Goal: Obtain resource: Download file/media

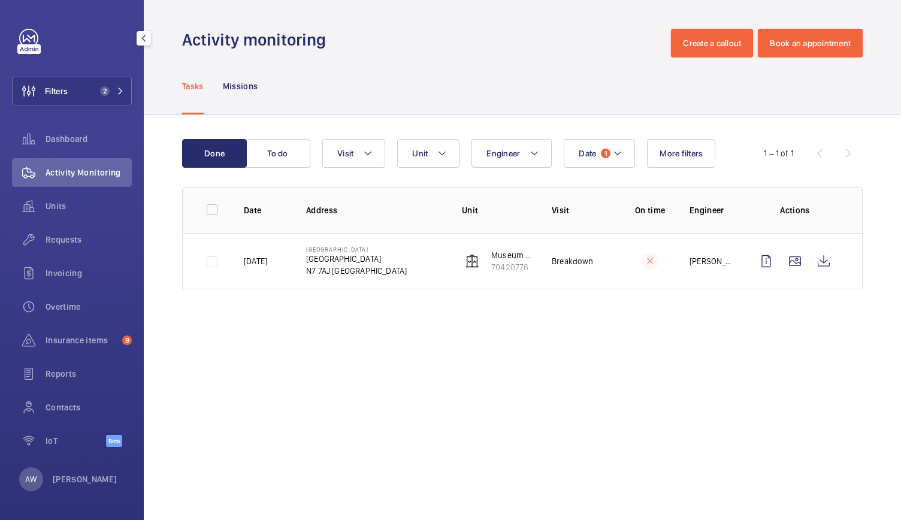
click at [92, 87] on button "Filters 2" at bounding box center [72, 91] width 120 height 29
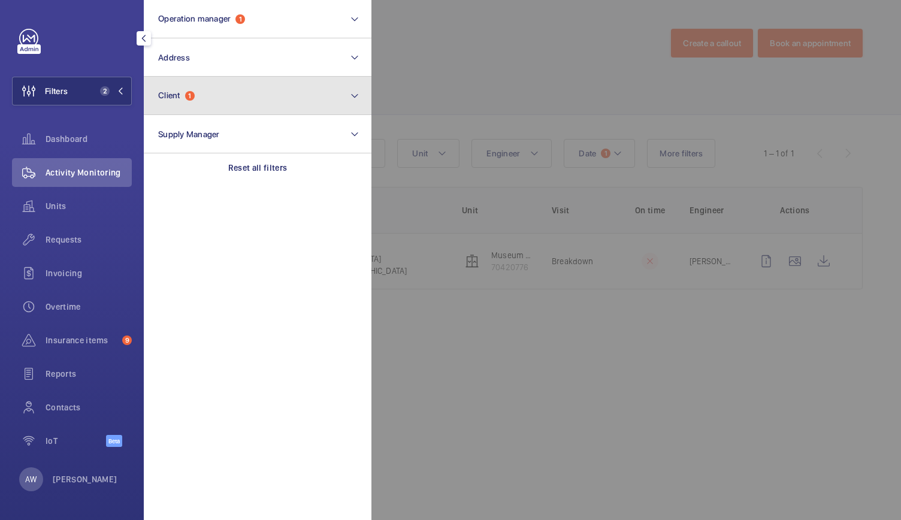
click at [195, 102] on button "Client 1" at bounding box center [258, 96] width 228 height 38
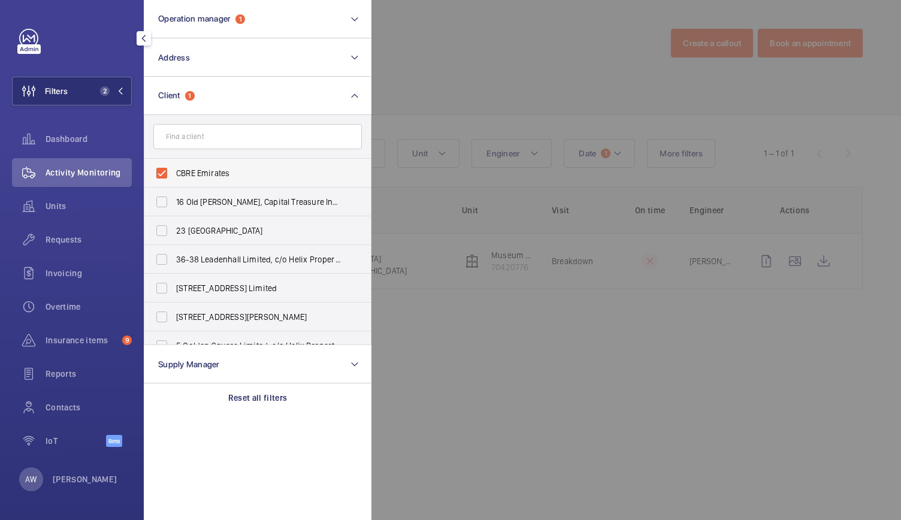
click at [166, 178] on label "CBRE Emirates" at bounding box center [248, 173] width 208 height 29
click at [166, 178] on input "CBRE Emirates" at bounding box center [162, 173] width 24 height 24
checkbox input "false"
click at [199, 138] on input "text" at bounding box center [257, 136] width 208 height 25
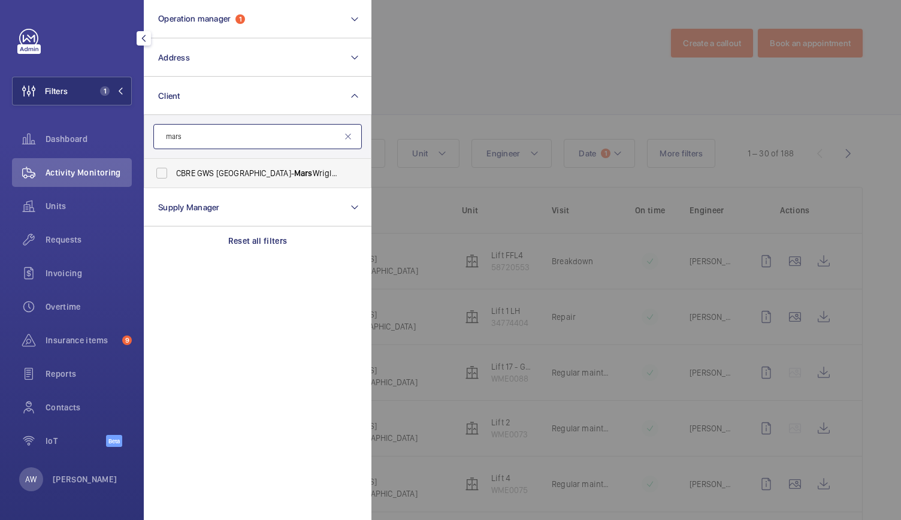
type input "mars"
click at [195, 174] on span "CBRE GWS [GEOGRAPHIC_DATA]- [GEOGRAPHIC_DATA] [GEOGRAPHIC_DATA] [GEOGRAPHIC_DAT…" at bounding box center [258, 173] width 165 height 12
click at [174, 174] on input "CBRE GWS [GEOGRAPHIC_DATA]- [GEOGRAPHIC_DATA] [GEOGRAPHIC_DATA] [GEOGRAPHIC_DAT…" at bounding box center [162, 173] width 24 height 24
checkbox input "true"
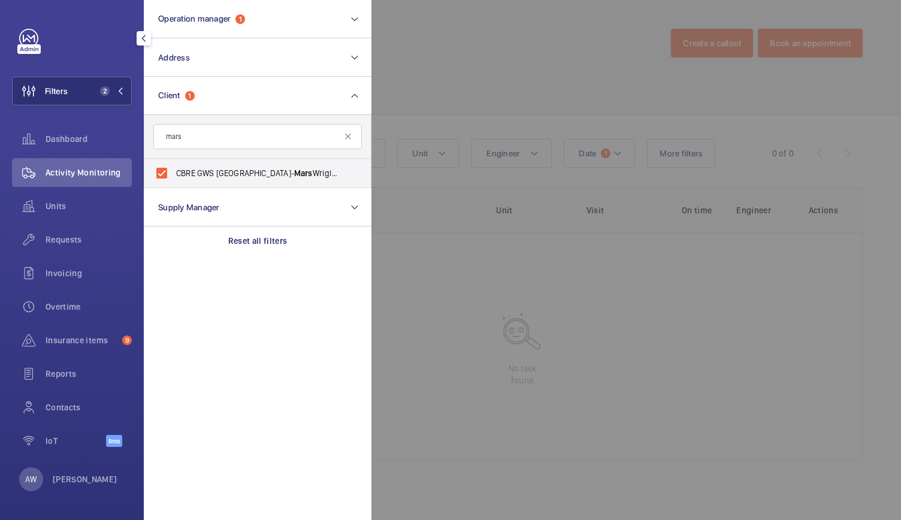
click at [459, 58] on div at bounding box center [821, 260] width 901 height 520
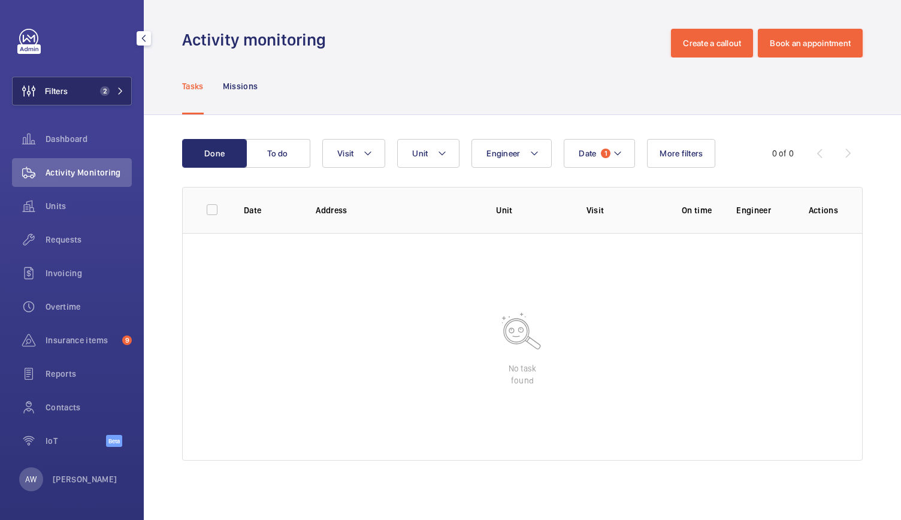
click at [99, 86] on span "2" at bounding box center [102, 91] width 14 height 10
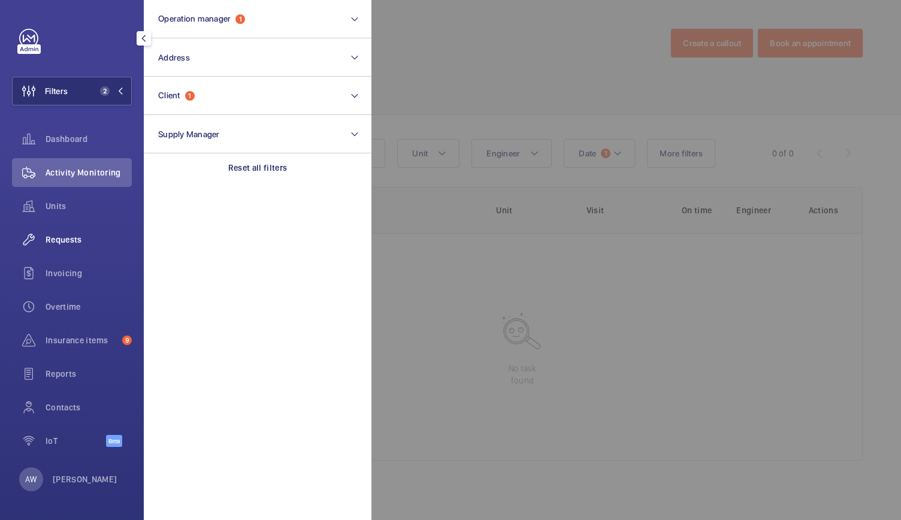
click at [59, 245] on span "Requests" at bounding box center [89, 240] width 86 height 12
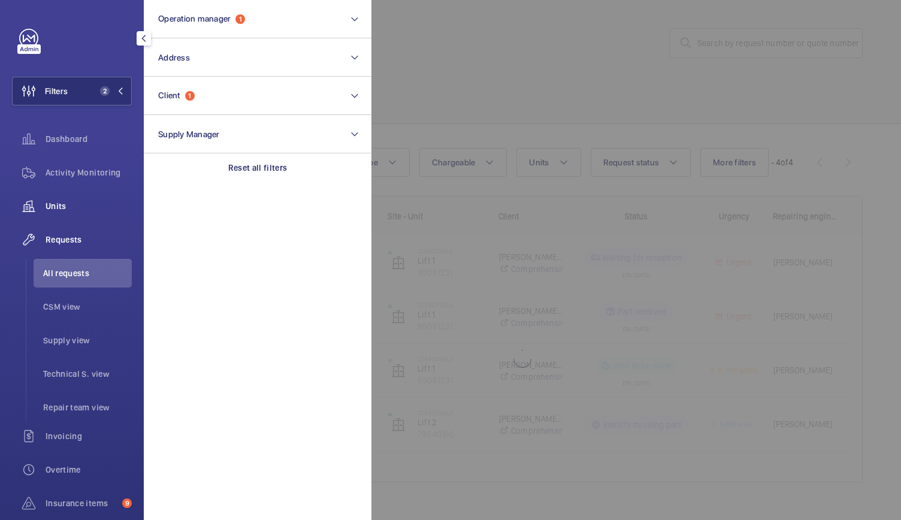
click at [65, 211] on span "Units" at bounding box center [89, 206] width 86 height 12
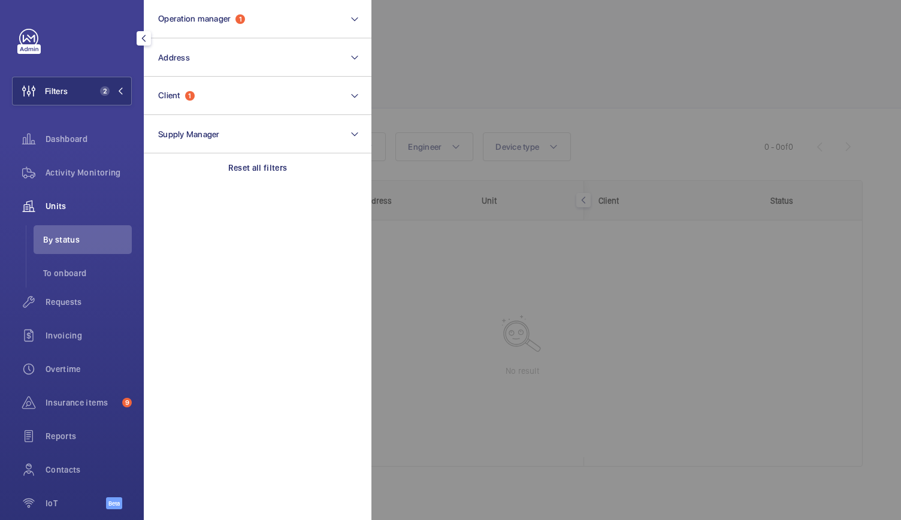
click at [532, 71] on div at bounding box center [821, 260] width 901 height 520
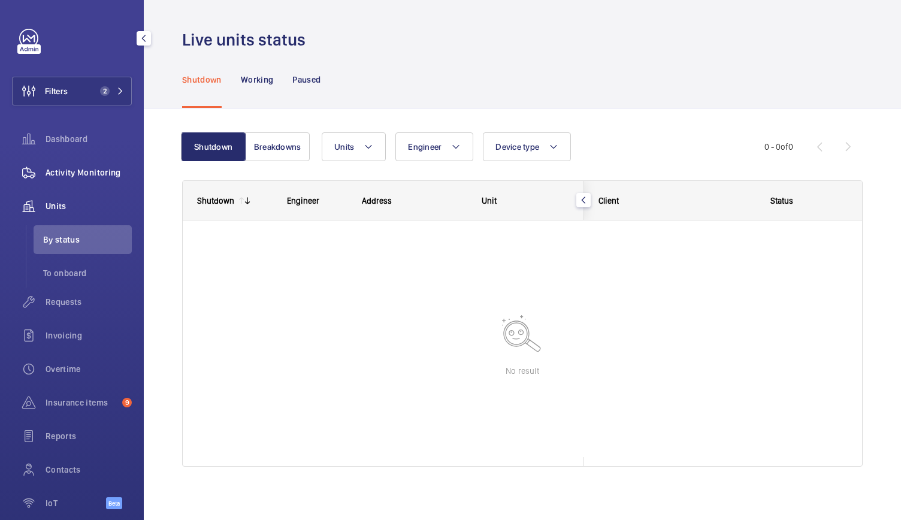
click at [74, 171] on span "Activity Monitoring" at bounding box center [89, 172] width 86 height 12
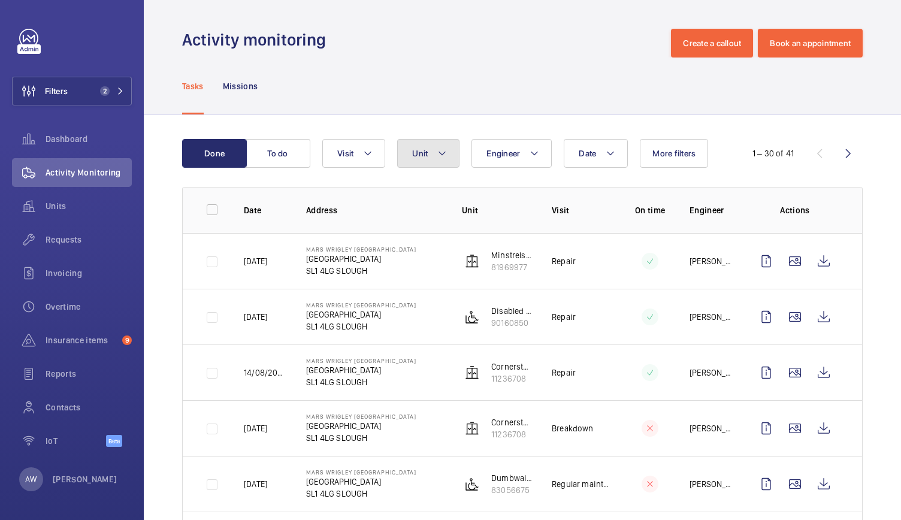
click at [427, 149] on span "Unit" at bounding box center [420, 154] width 16 height 10
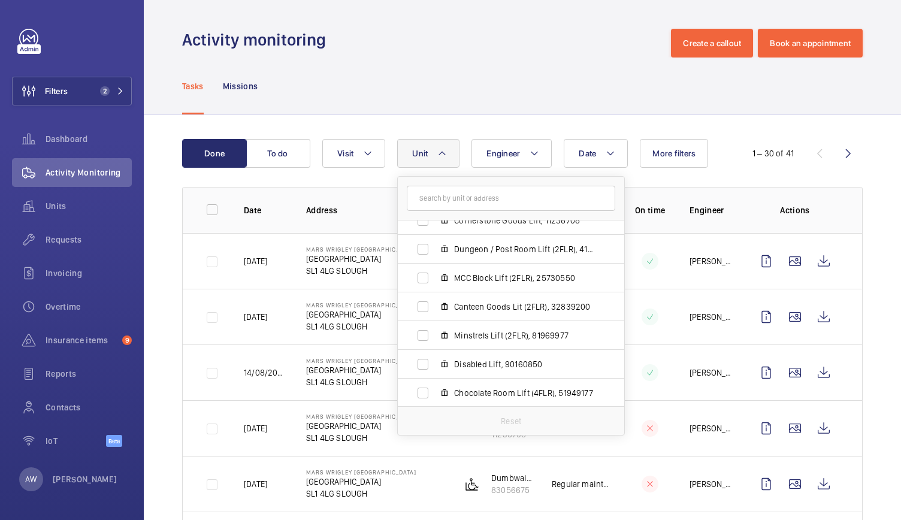
scroll to position [131, 0]
click at [414, 45] on div "Activity monitoring Create a callout Book an appointment" at bounding box center [522, 43] width 680 height 29
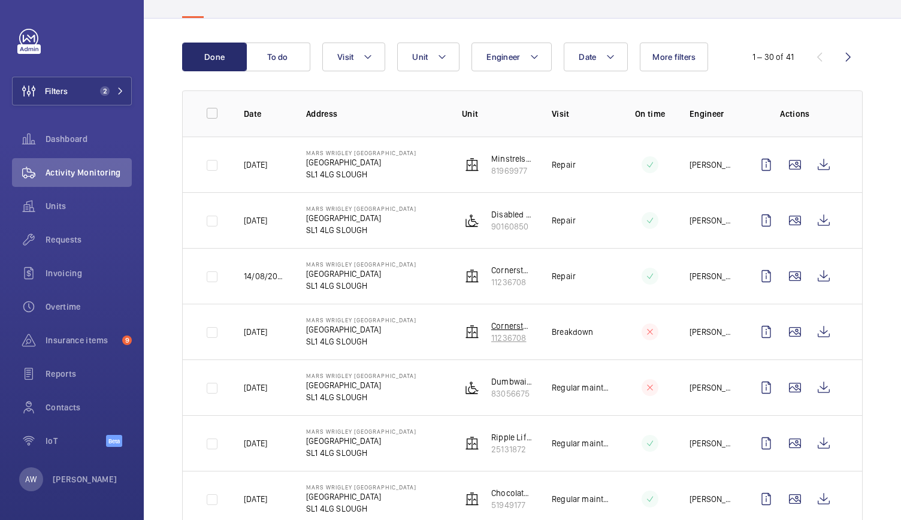
scroll to position [107, 0]
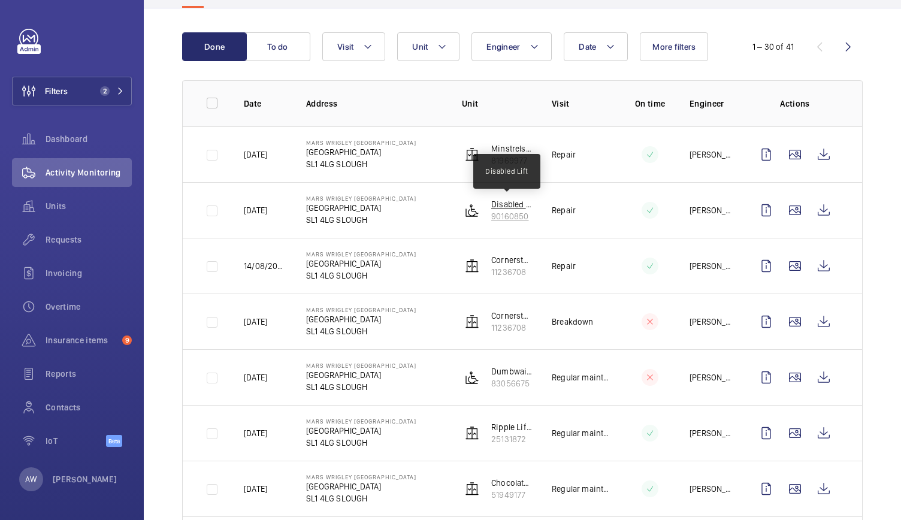
click at [501, 199] on p "Disabled Lift" at bounding box center [511, 204] width 41 height 12
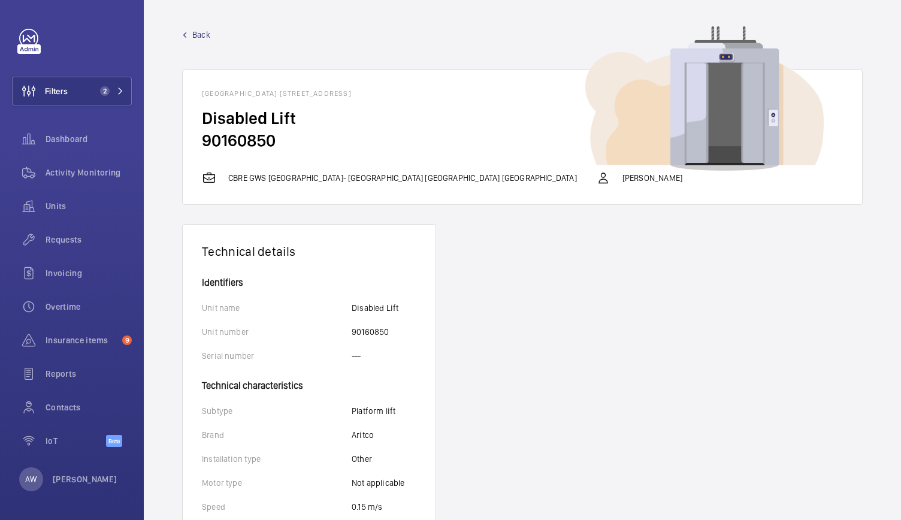
click at [193, 37] on span "Back" at bounding box center [201, 35] width 18 height 12
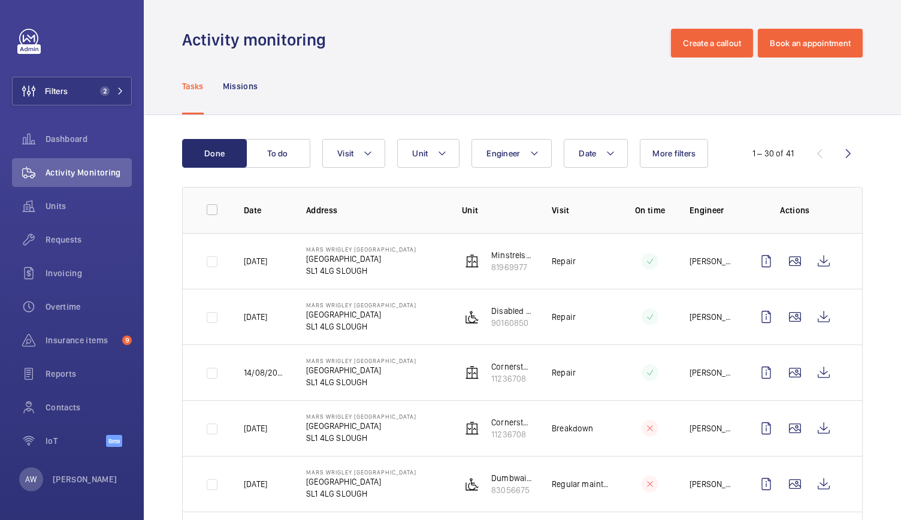
click at [439, 154] on mat-icon at bounding box center [442, 153] width 10 height 14
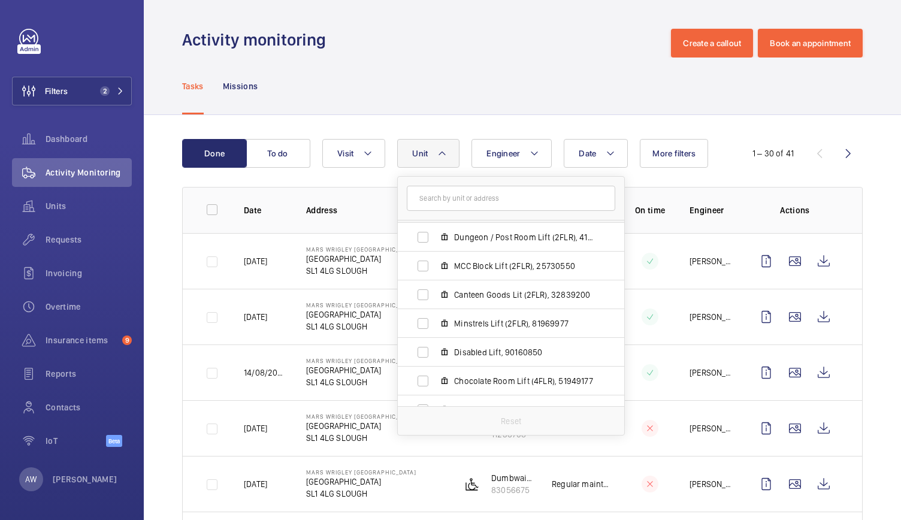
scroll to position [131, 0]
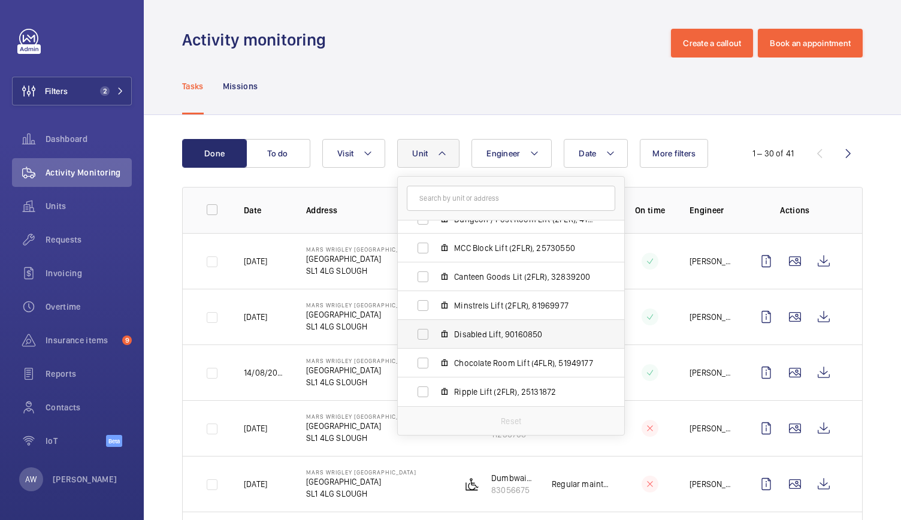
click at [470, 332] on span "Disabled Lift, 90160850" at bounding box center [523, 334] width 139 height 12
click at [435, 332] on input "Disabled Lift, 90160850" at bounding box center [423, 334] width 24 height 24
checkbox input "true"
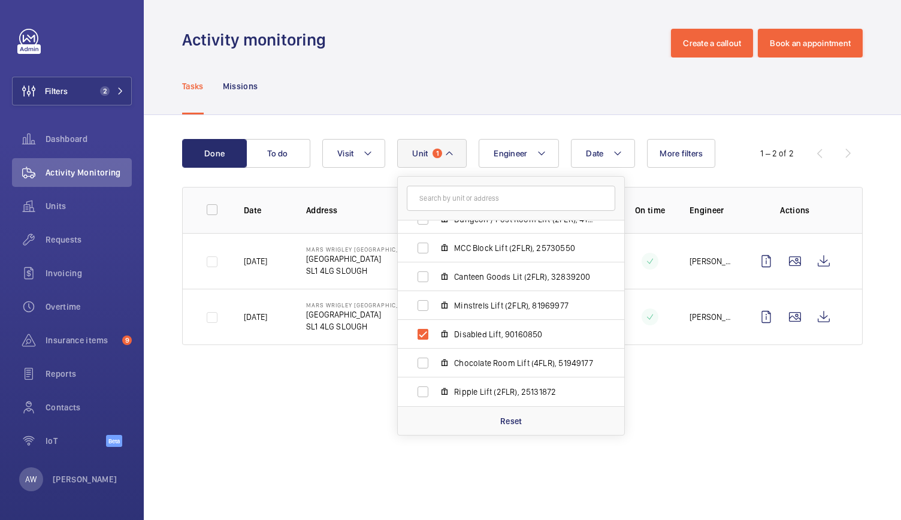
click at [286, 408] on wm-front-admin-operations-monitoring "Activity monitoring Create a callout Book an appointment Tasks Missions Done To…" at bounding box center [522, 260] width 757 height 520
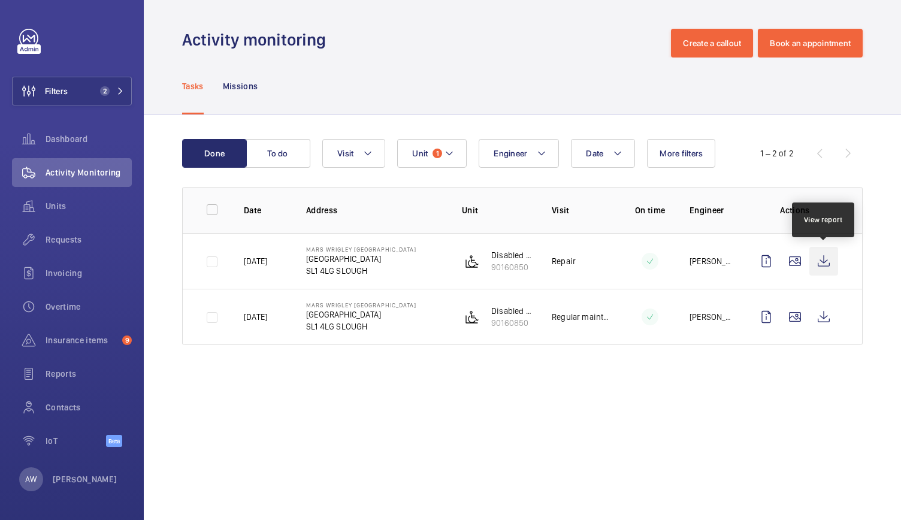
click at [820, 267] on wm-front-icon-button at bounding box center [823, 261] width 29 height 29
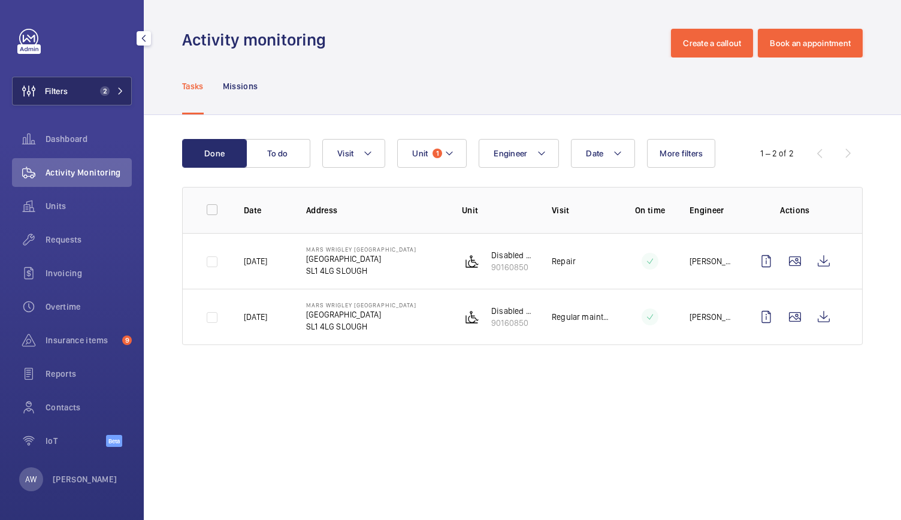
click at [102, 85] on button "Filters 2" at bounding box center [72, 91] width 120 height 29
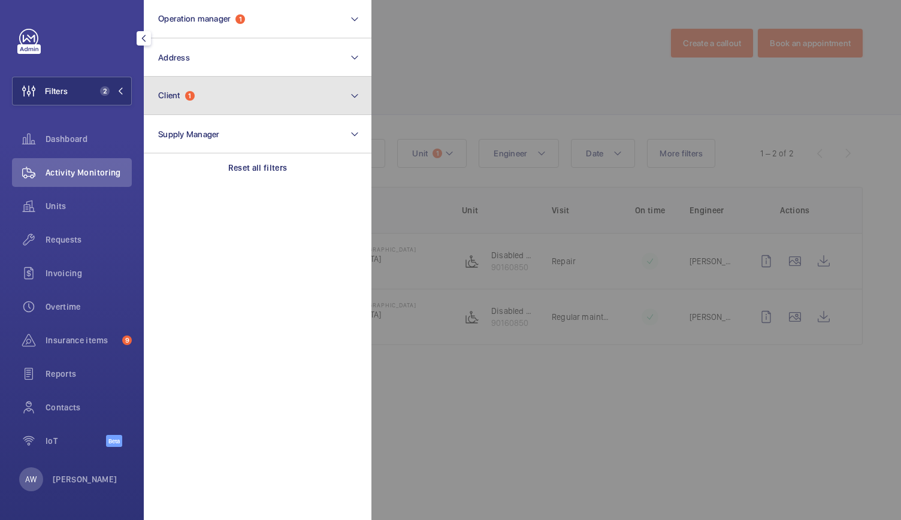
click at [163, 86] on button "Client 1" at bounding box center [258, 96] width 228 height 38
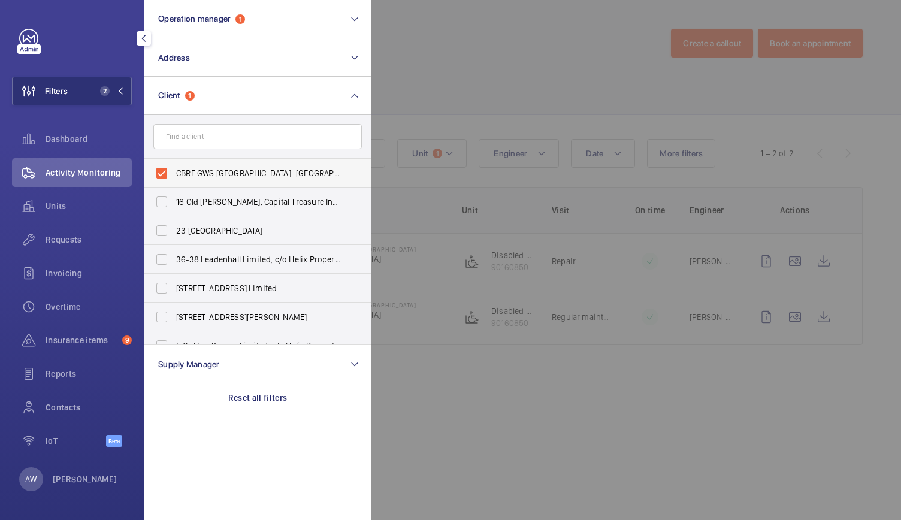
click at [157, 173] on label "CBRE GWS [GEOGRAPHIC_DATA]- [GEOGRAPHIC_DATA] [GEOGRAPHIC_DATA] [GEOGRAPHIC_DAT…" at bounding box center [248, 173] width 208 height 29
click at [157, 173] on input "CBRE GWS [GEOGRAPHIC_DATA]- [GEOGRAPHIC_DATA] [GEOGRAPHIC_DATA] [GEOGRAPHIC_DAT…" at bounding box center [162, 173] width 24 height 24
checkbox input "false"
click at [59, 198] on div "Units" at bounding box center [72, 206] width 120 height 29
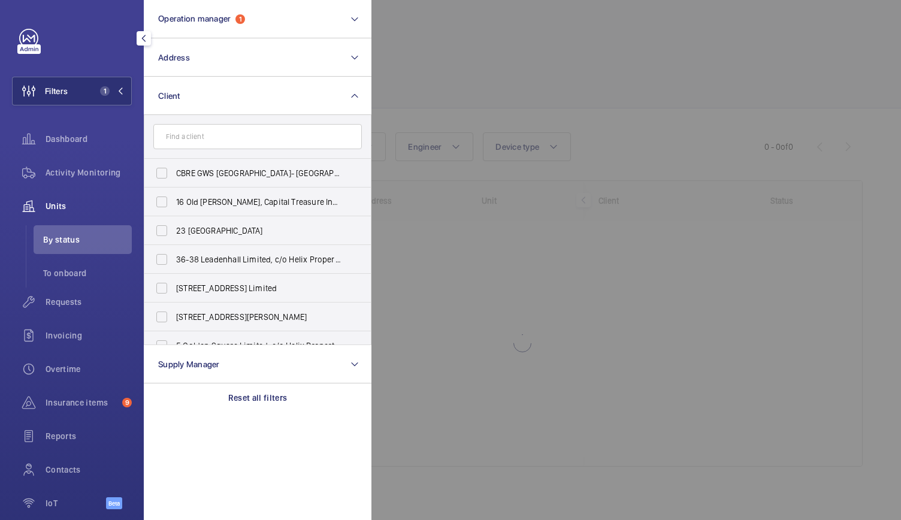
click at [537, 44] on div at bounding box center [821, 260] width 901 height 520
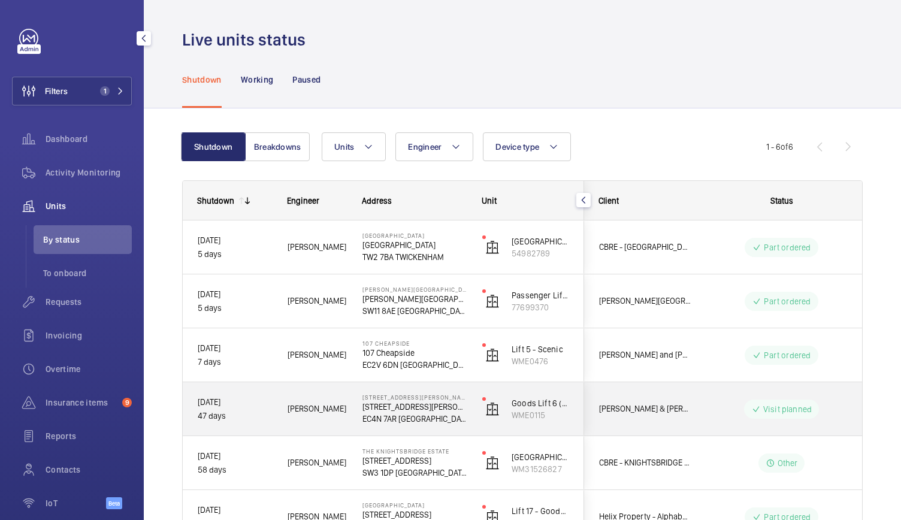
scroll to position [90, 0]
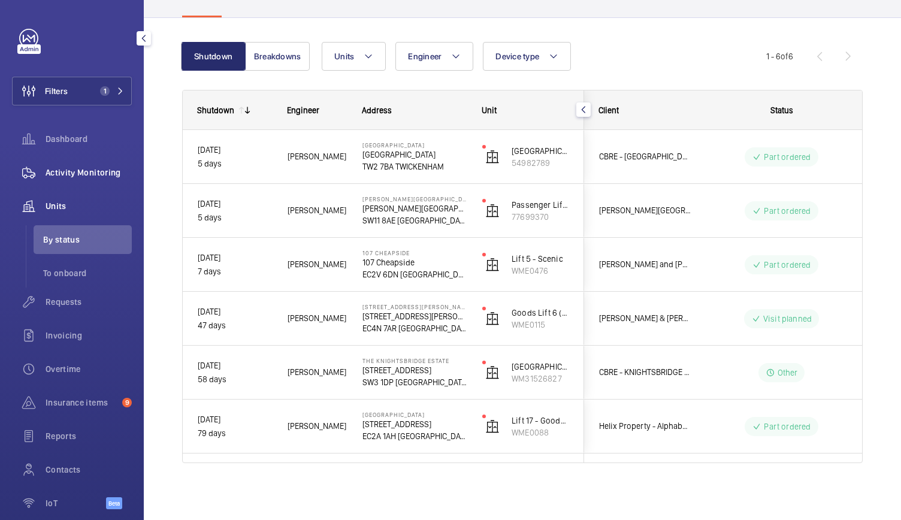
click at [99, 169] on span "Activity Monitoring" at bounding box center [89, 172] width 86 height 12
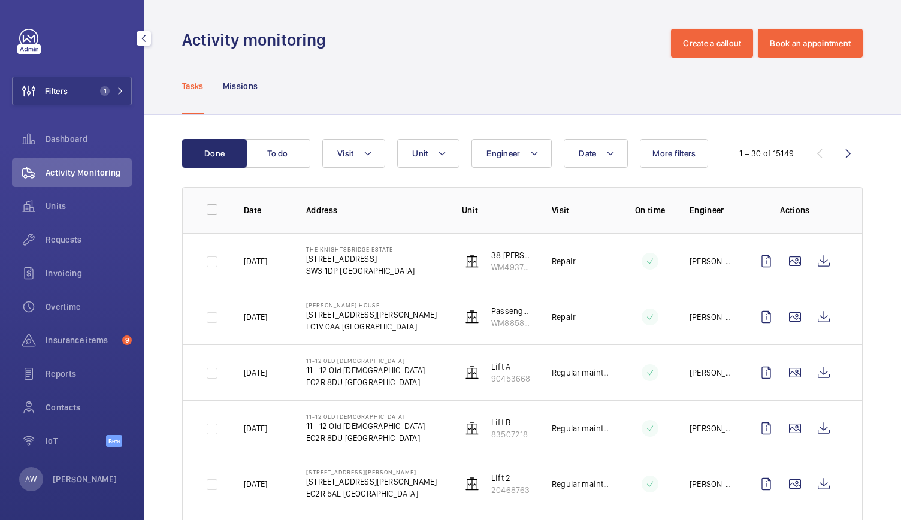
click at [86, 170] on span "Activity Monitoring" at bounding box center [89, 172] width 86 height 12
click at [59, 207] on span "Units" at bounding box center [89, 206] width 86 height 12
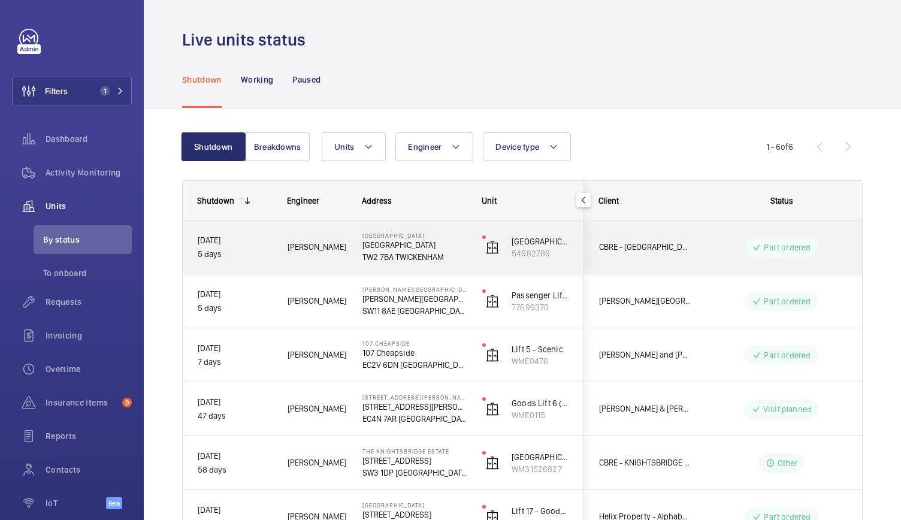
scroll to position [90, 0]
